Goal: Task Accomplishment & Management: Manage account settings

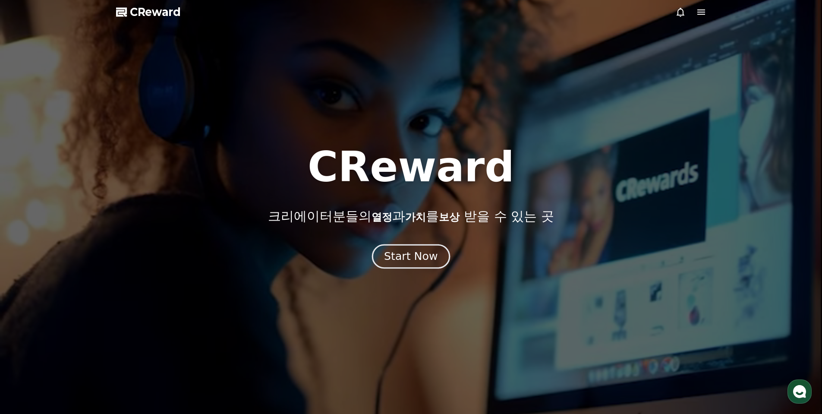
click at [409, 251] on div "Start Now" at bounding box center [411, 256] width 54 height 15
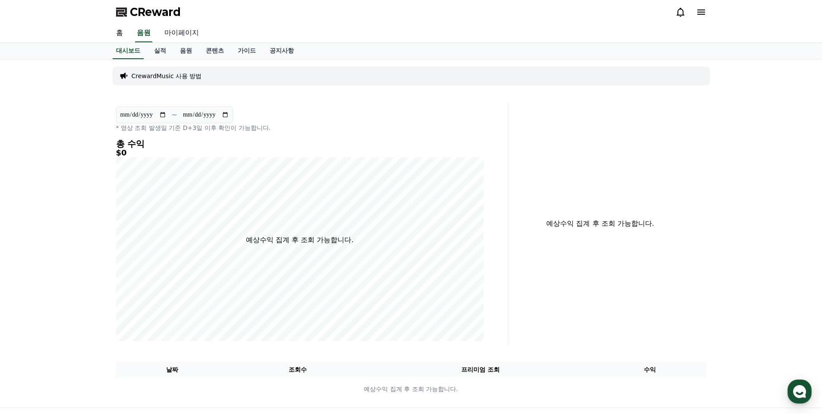
click at [173, 32] on link "마이페이지" at bounding box center [182, 33] width 48 height 18
select select "**********"
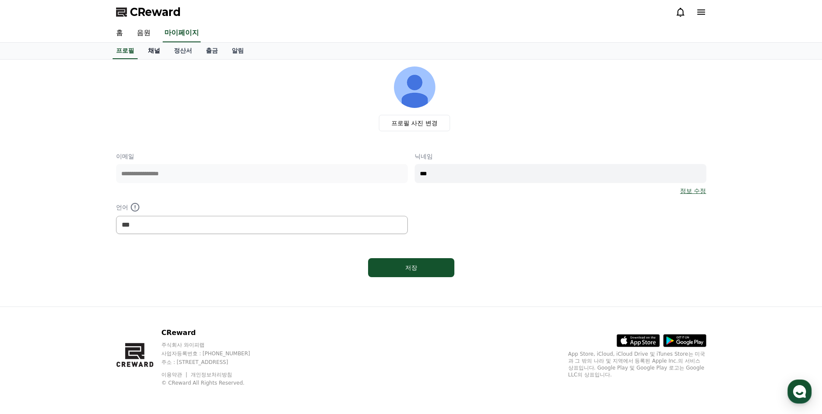
click at [156, 49] on link "채널" at bounding box center [154, 51] width 26 height 16
